Goal: Information Seeking & Learning: Learn about a topic

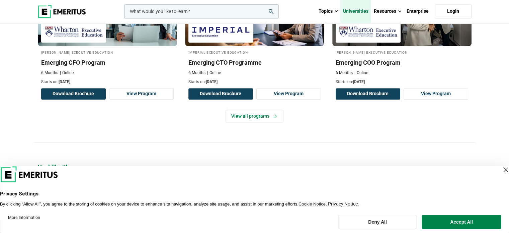
click at [353, 11] on link "Universities" at bounding box center [355, 11] width 31 height 23
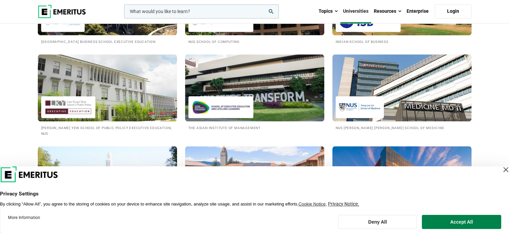
scroll to position [736, 0]
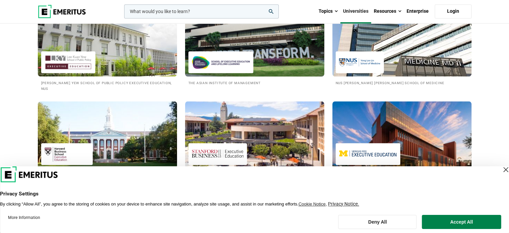
click at [259, 56] on img at bounding box center [254, 43] width 153 height 74
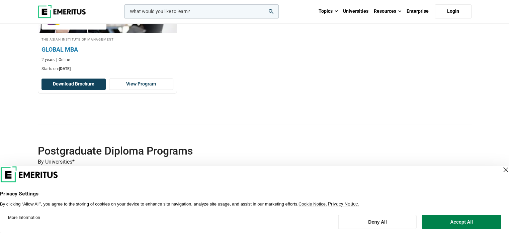
scroll to position [636, 0]
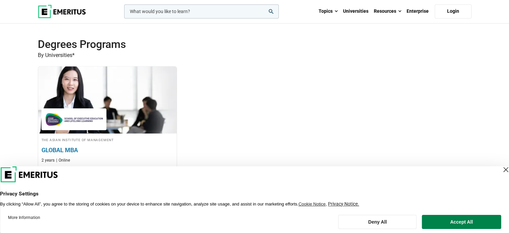
click at [129, 81] on img at bounding box center [107, 100] width 152 height 74
